Goal: Check status: Check status

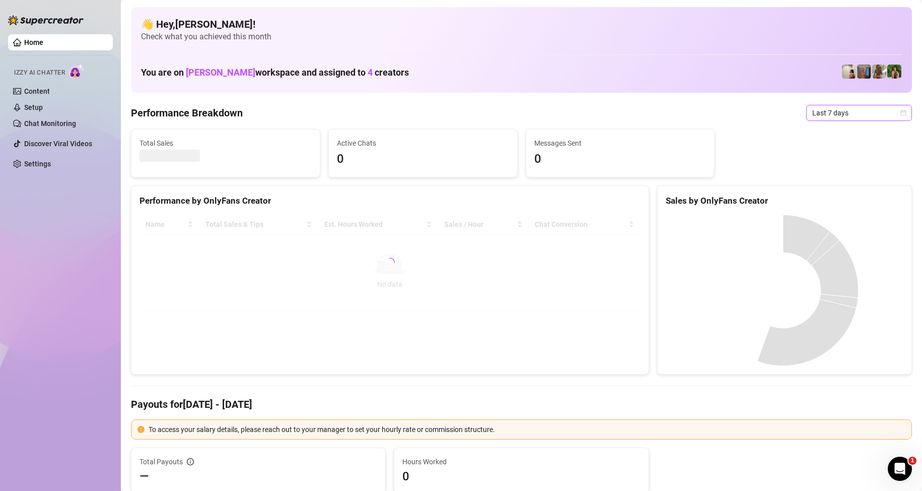
click at [855, 112] on span "Last 7 days" at bounding box center [859, 112] width 94 height 15
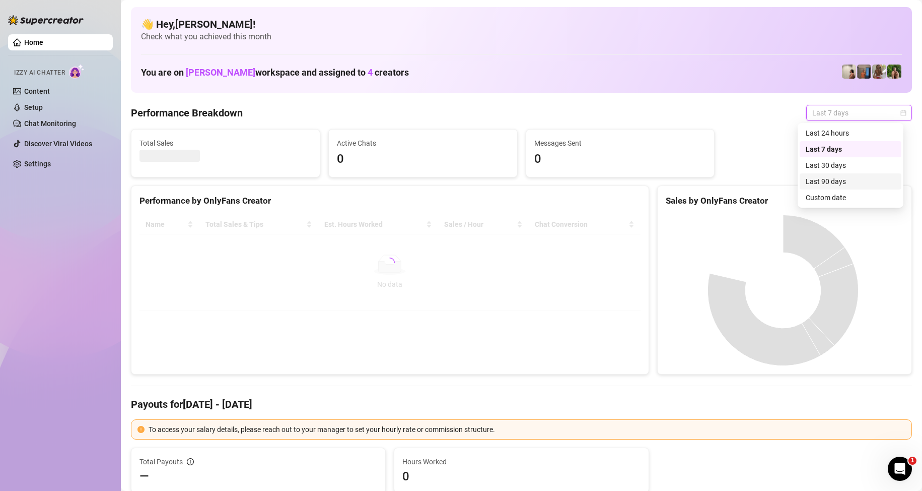
click at [844, 195] on div "Custom date" at bounding box center [851, 197] width 90 height 11
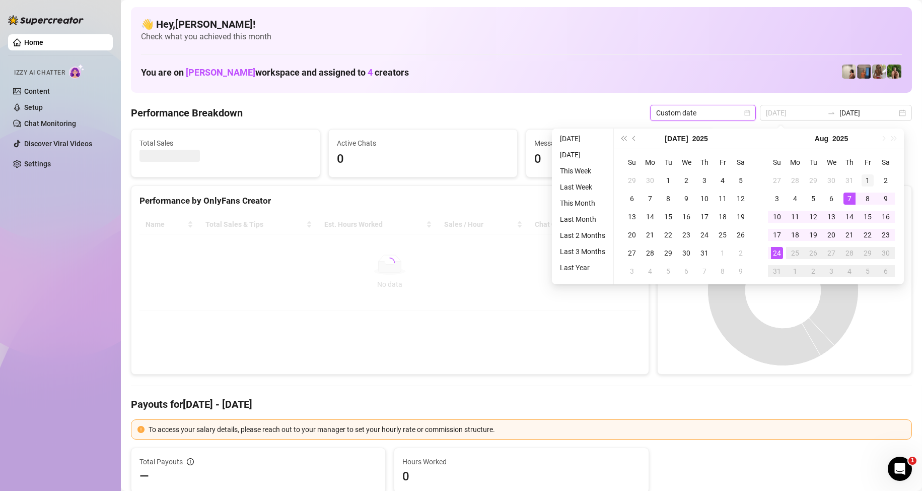
type input "[DATE]"
click at [869, 182] on div "1" at bounding box center [868, 180] width 12 height 12
type input "[DATE]"
click at [779, 253] on div "24" at bounding box center [777, 253] width 12 height 12
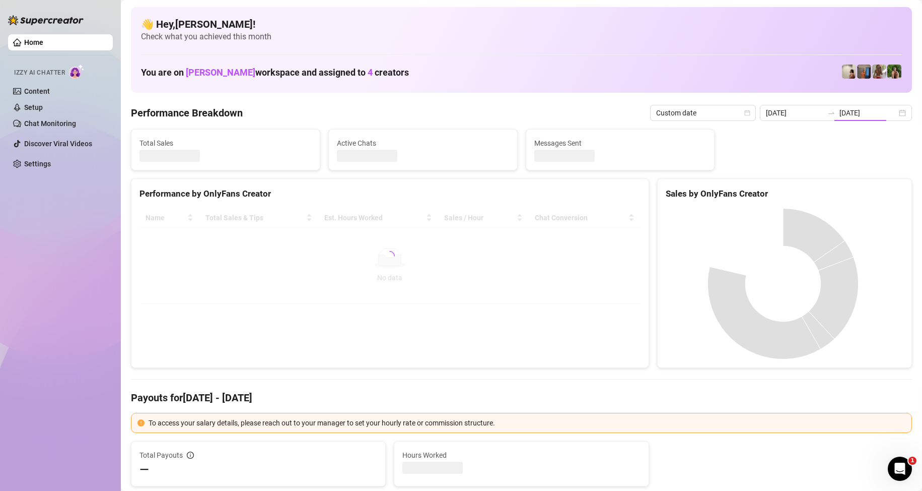
type input "[DATE]"
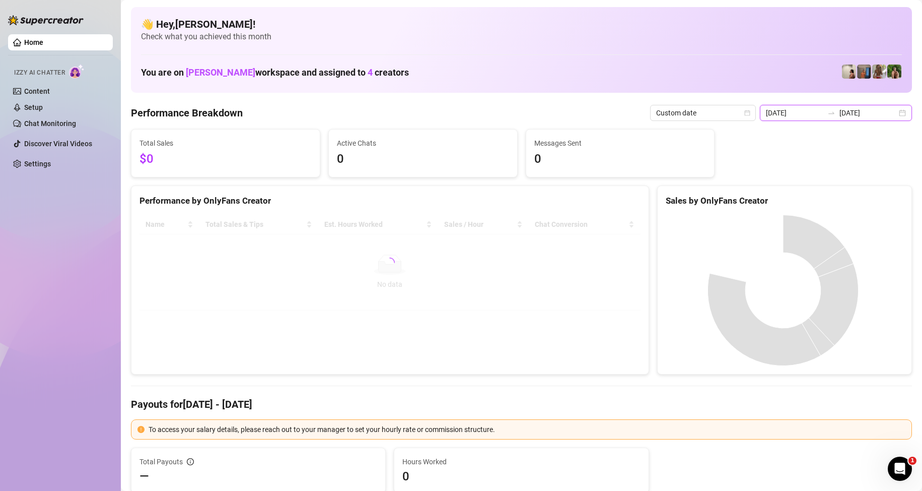
click at [874, 112] on input "[DATE]" at bounding box center [868, 112] width 57 height 11
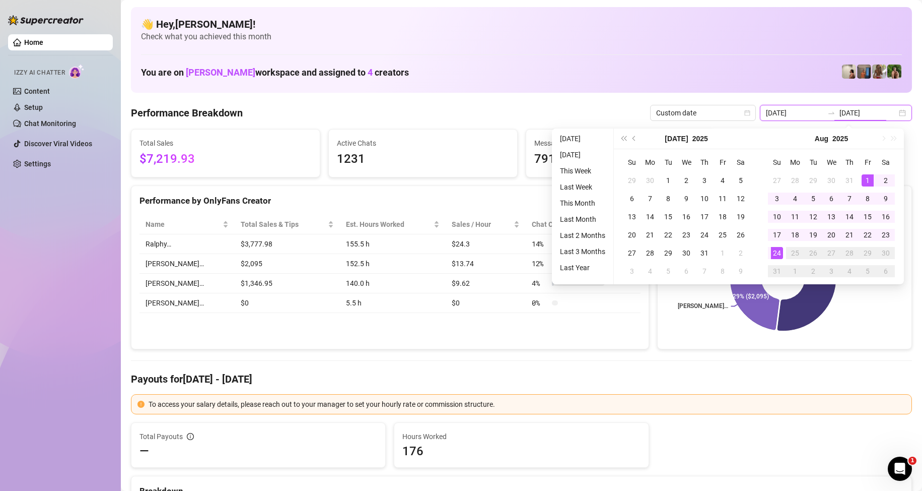
click at [860, 113] on input "[DATE]" at bounding box center [868, 112] width 57 height 11
type input "[DATE]"
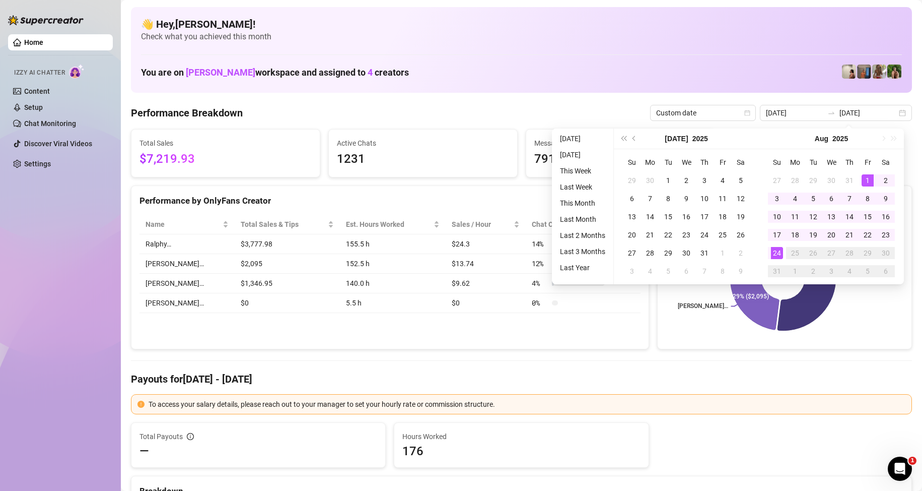
drag, startPoint x: 111, startPoint y: 313, endPoint x: 124, endPoint y: 317, distance: 13.7
click at [109, 313] on div "Home Izzy AI Chatter Content Setup Chat Monitoring Discover Viral Videos Settin…" at bounding box center [60, 240] width 105 height 481
